Goal: Find specific page/section: Find specific page/section

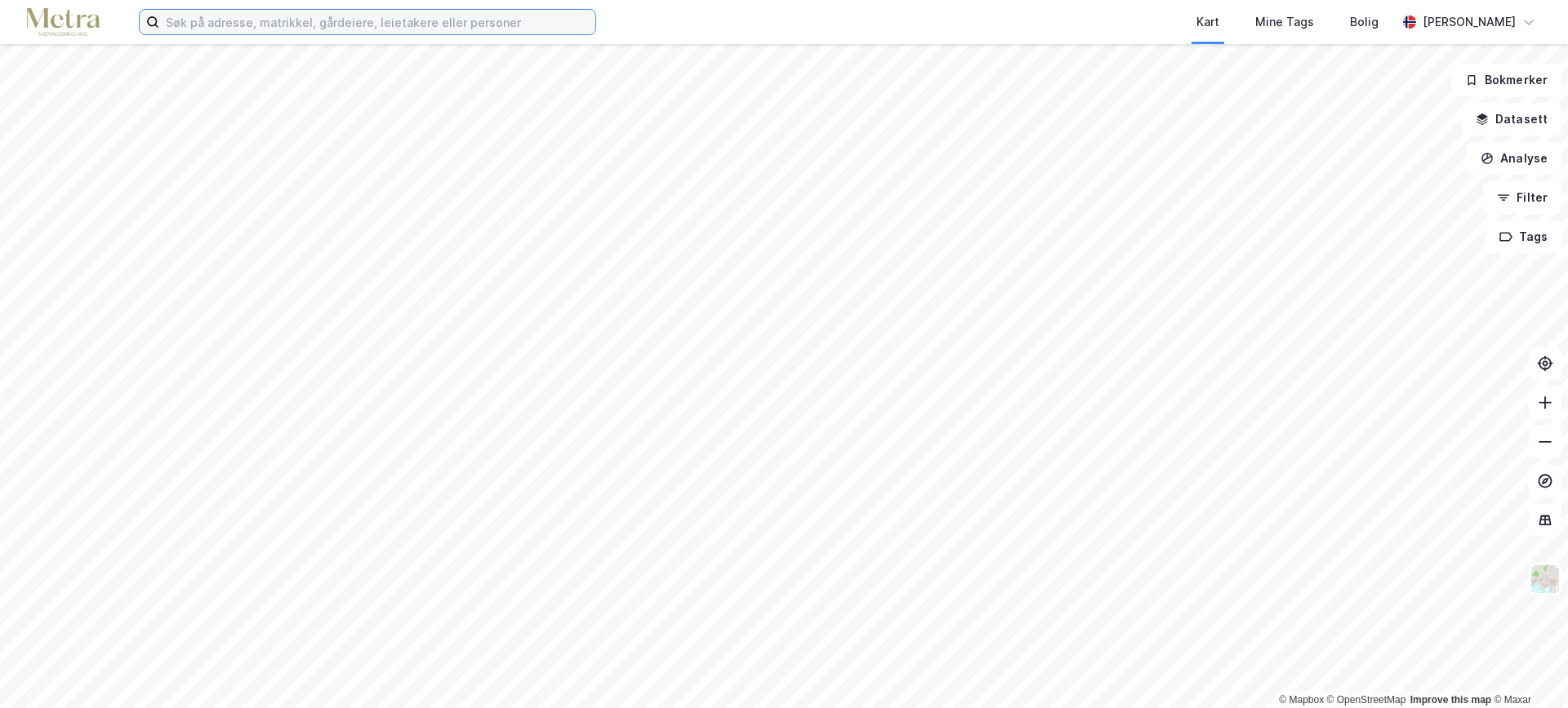
click at [246, 22] on input at bounding box center [378, 22] width 436 height 24
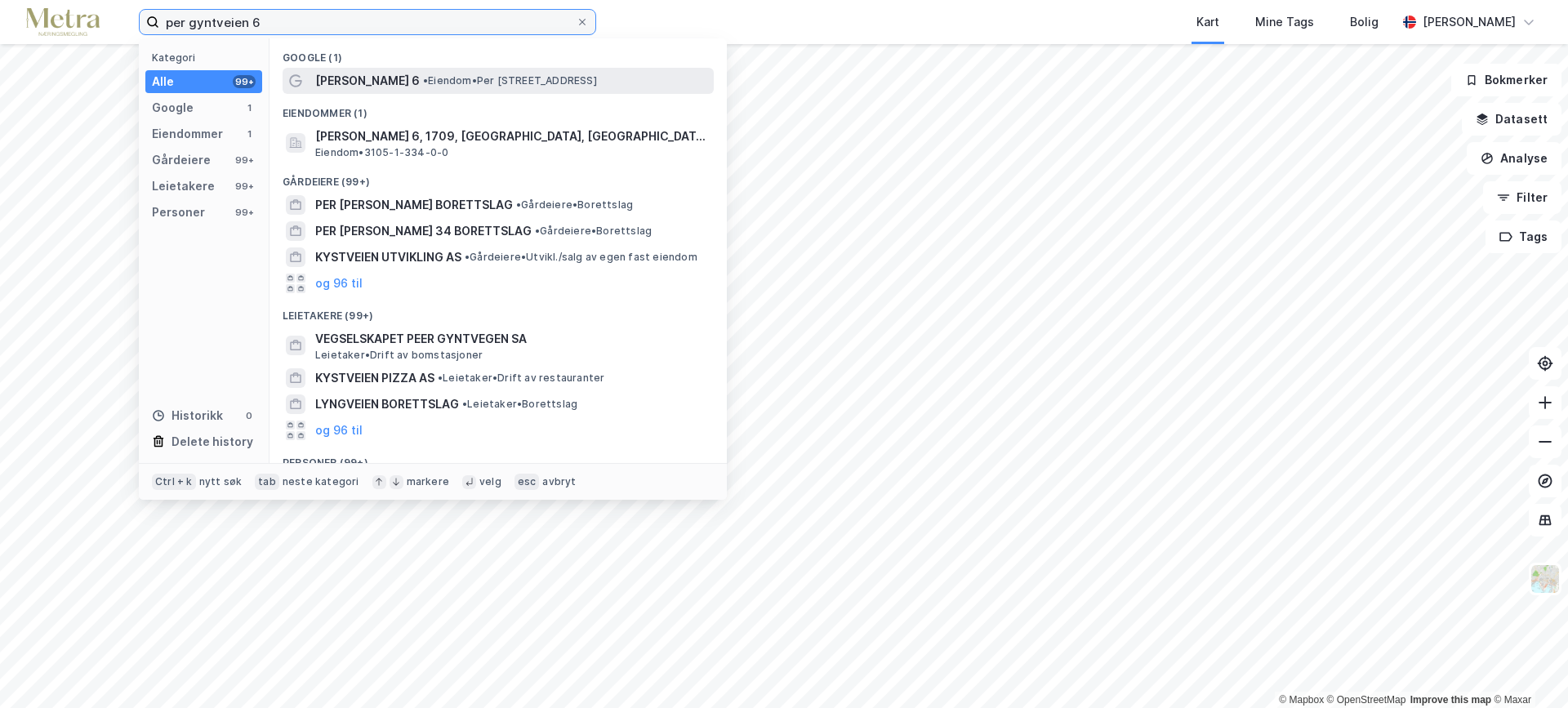
type input "per gyntveien 6"
click at [384, 82] on span "[PERSON_NAME] 6" at bounding box center [368, 81] width 105 height 20
